Goal: Task Accomplishment & Management: Use online tool/utility

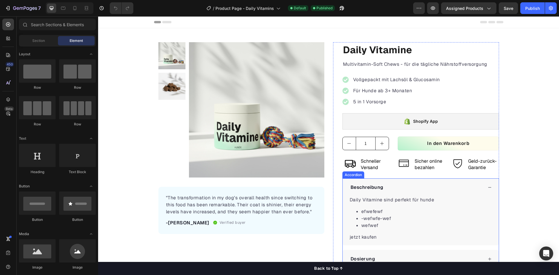
click at [487, 189] on icon at bounding box center [489, 187] width 4 height 4
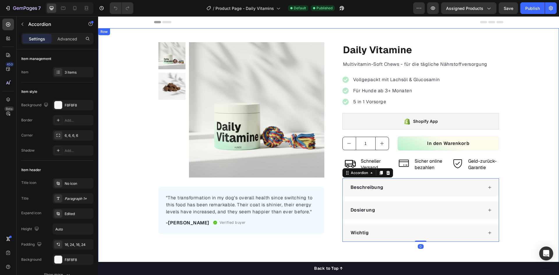
click at [133, 137] on div "Product Images "The transformation in my dog's overall health since switching t…" at bounding box center [328, 142] width 461 height 200
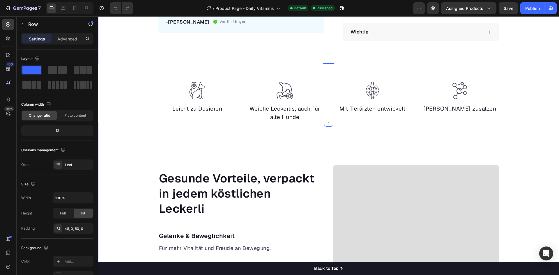
scroll to position [204, 0]
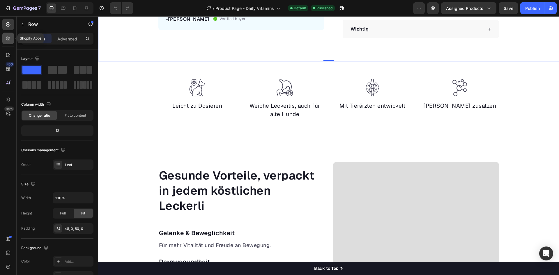
click at [7, 41] on icon at bounding box center [8, 38] width 6 height 6
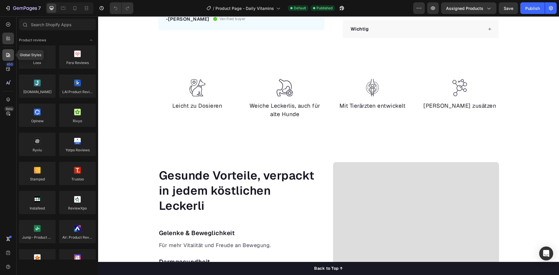
click at [6, 52] on icon at bounding box center [8, 55] width 6 height 6
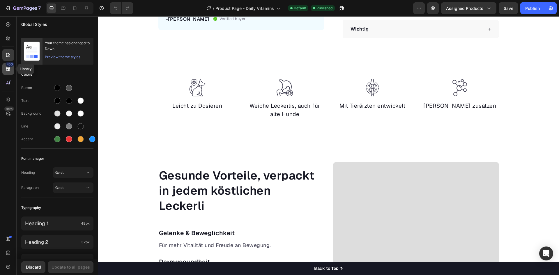
click at [7, 70] on icon at bounding box center [8, 69] width 6 height 6
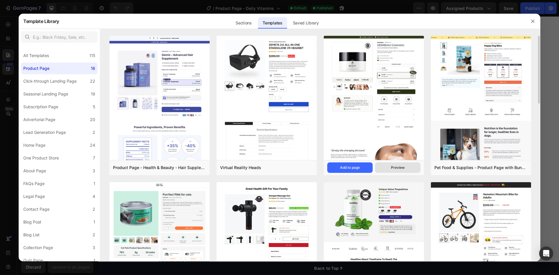
click at [397, 167] on div "Preview" at bounding box center [398, 167] width 14 height 5
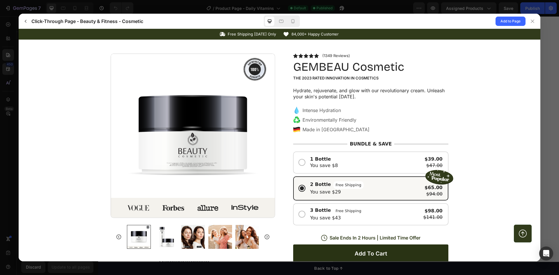
scroll to position [0, 0]
click at [359, 166] on div "1 Bottle You save $8" at bounding box center [366, 162] width 112 height 13
click at [19, 29] on input "1 Bottle You save $8 $39.00 $47.00" at bounding box center [19, 29] width 0 height 0
click at [299, 162] on div at bounding box center [302, 162] width 6 height 6
click at [19, 29] on input "1 Bottle You save $8 $39.00 $47.00" at bounding box center [19, 29] width 0 height 0
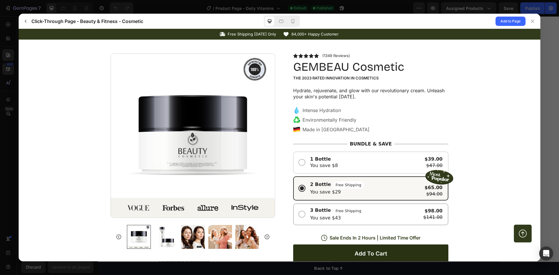
click at [303, 212] on div "3 Bottle Free Shipping You save $43 $98.00 $141.00" at bounding box center [370, 214] width 143 height 16
click at [19, 29] on input "3 Bottle Free Shipping You save $43 $98.00 $141.00" at bounding box center [19, 29] width 0 height 0
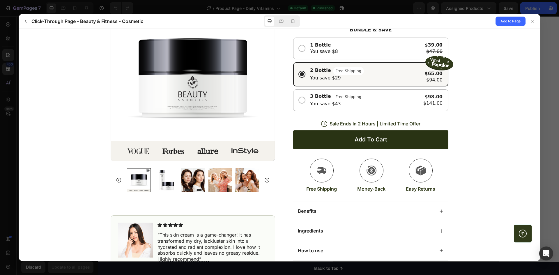
scroll to position [116, 0]
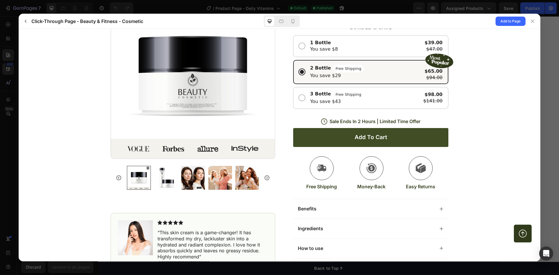
click at [326, 132] on button "Add to cart" at bounding box center [370, 137] width 155 height 19
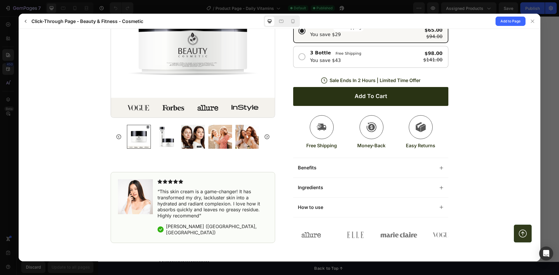
scroll to position [204, 0]
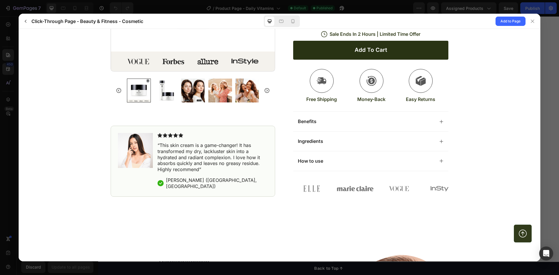
click at [317, 127] on div "Benefits" at bounding box center [370, 121] width 155 height 20
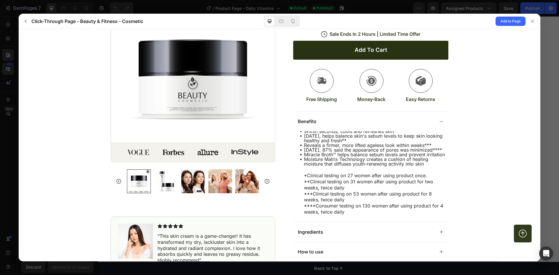
click at [317, 124] on div "Benefits" at bounding box center [366, 121] width 136 height 6
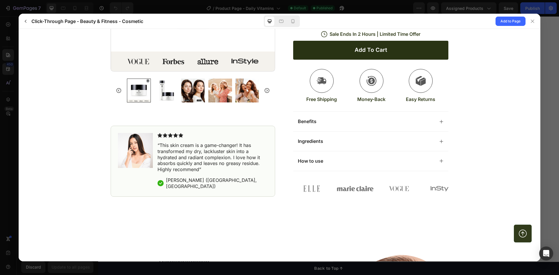
click at [312, 151] on div "How to use" at bounding box center [370, 161] width 155 height 20
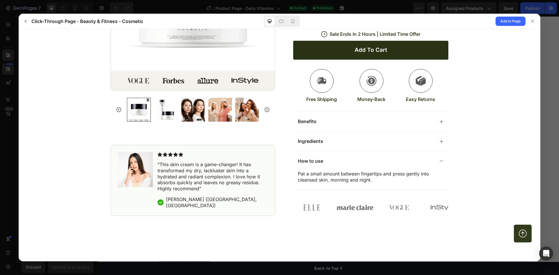
click at [312, 144] on p "Ingredients" at bounding box center [310, 141] width 25 height 6
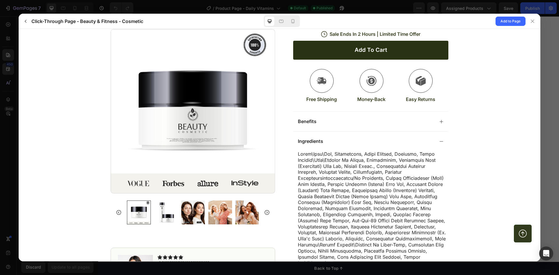
click at [312, 144] on p "Ingredients" at bounding box center [310, 141] width 25 height 6
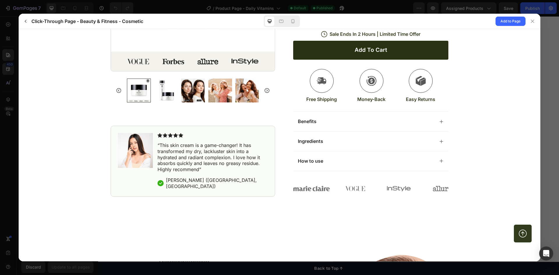
click at [312, 138] on p "Ingredients" at bounding box center [310, 141] width 25 height 6
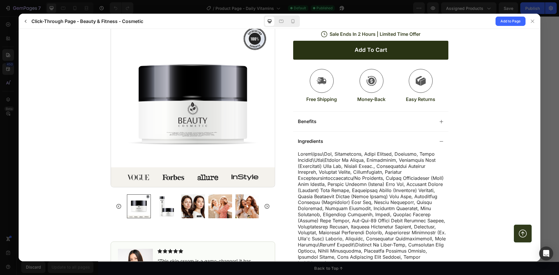
click at [312, 122] on p "Benefits" at bounding box center [307, 121] width 19 height 6
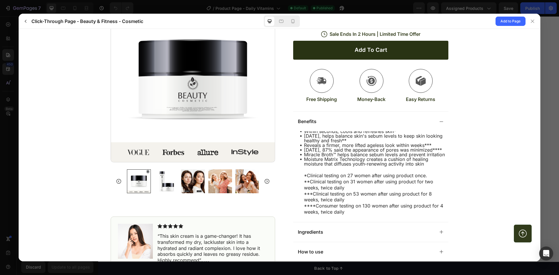
click at [312, 122] on p "Benefits" at bounding box center [307, 121] width 19 height 6
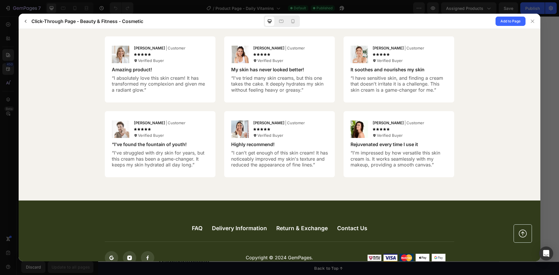
scroll to position [1514, 0]
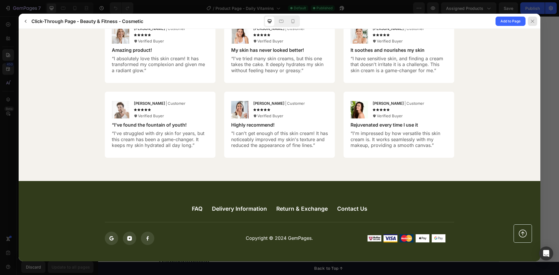
click at [535, 21] on div at bounding box center [531, 21] width 9 height 9
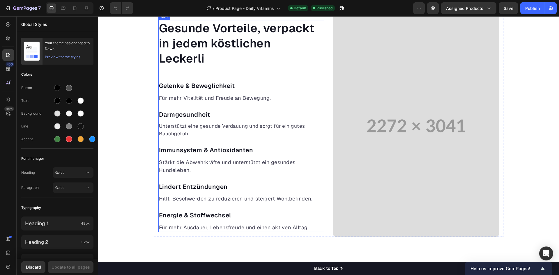
scroll to position [378, 0]
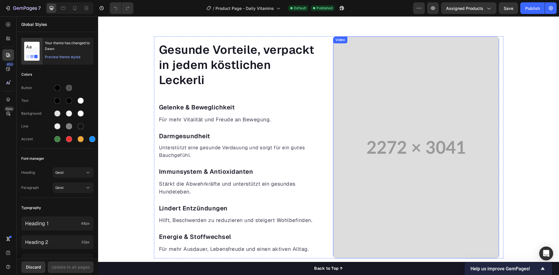
click at [458, 145] on video at bounding box center [416, 147] width 166 height 222
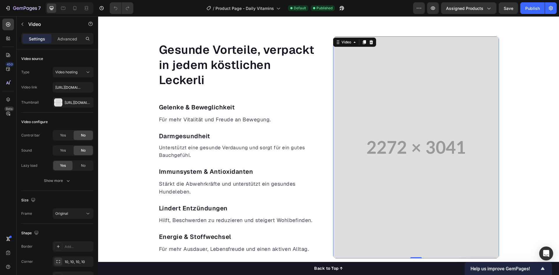
click at [438, 146] on video at bounding box center [416, 147] width 166 height 222
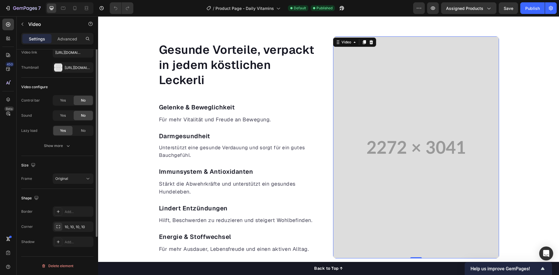
scroll to position [0, 0]
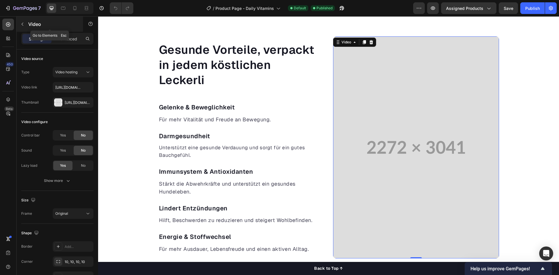
click at [24, 25] on icon "button" at bounding box center [22, 24] width 5 height 5
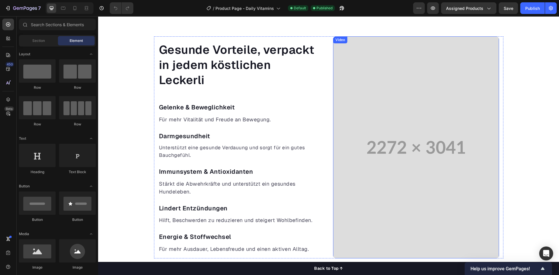
click at [398, 140] on video at bounding box center [416, 147] width 166 height 222
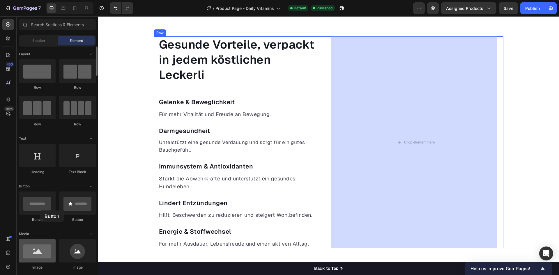
drag, startPoint x: 83, startPoint y: 204, endPoint x: 38, endPoint y: 248, distance: 63.2
click at [32, 206] on div at bounding box center [37, 202] width 37 height 23
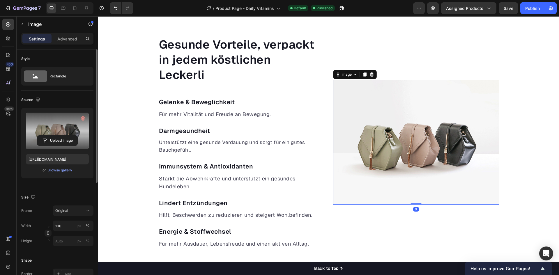
click at [67, 131] on label at bounding box center [57, 131] width 63 height 37
click at [67, 136] on input "file" at bounding box center [57, 141] width 40 height 10
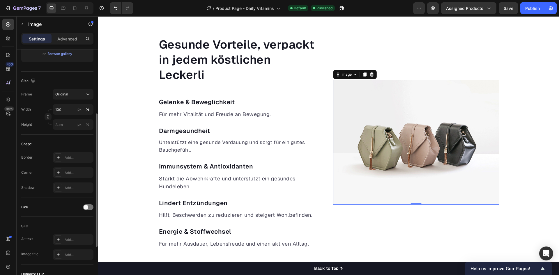
scroll to position [145, 0]
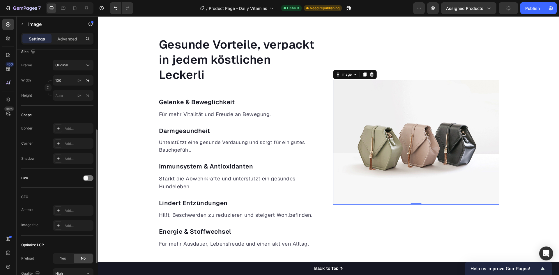
type input "[URL][DOMAIN_NAME]"
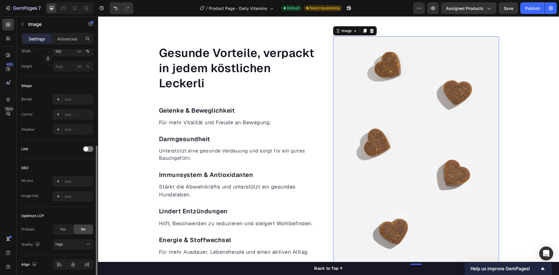
scroll to position [197, 0]
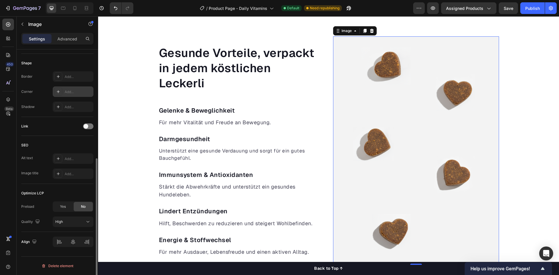
click at [63, 91] on div "Add..." at bounding box center [73, 91] width 41 height 10
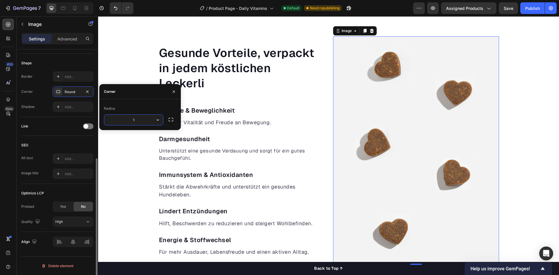
type input "12"
click at [49, 100] on div "Border Add... Corner Round Shadow Add..." at bounding box center [57, 91] width 72 height 41
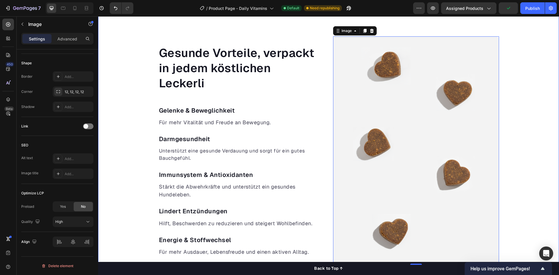
click at [507, 170] on div "Gesunde Vorteile, verpackt in jedem köstlichen Leckerli Heading Gelenke & Beweg…" at bounding box center [328, 150] width 461 height 228
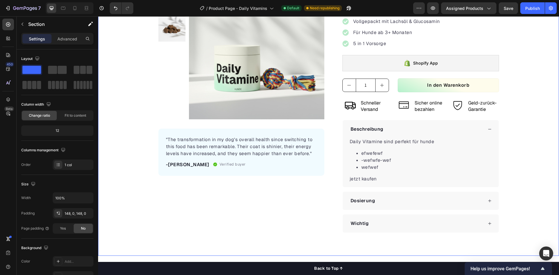
scroll to position [87, 0]
